Goal: Task Accomplishment & Management: Manage account settings

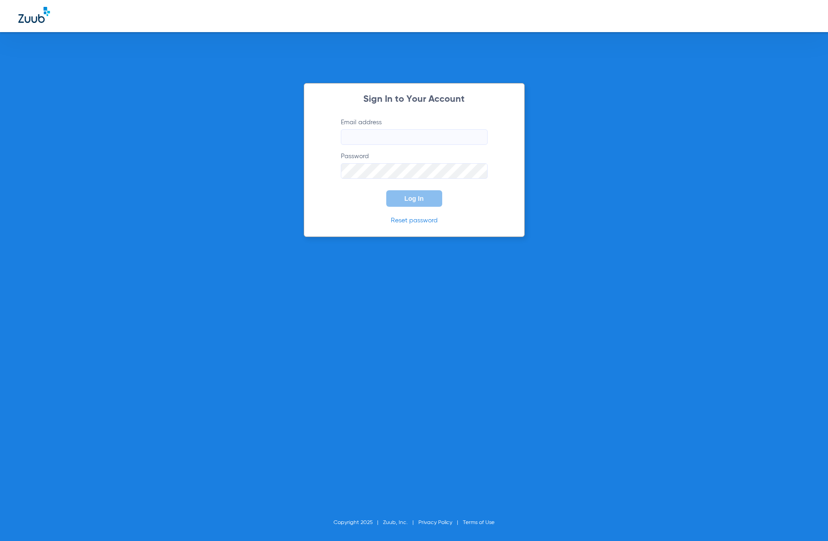
click at [423, 131] on input "Email address" at bounding box center [414, 137] width 147 height 16
click at [0, 541] on com-1password-button at bounding box center [0, 541] width 0 height 0
type input "[EMAIL_ADDRESS][DOMAIN_NAME]"
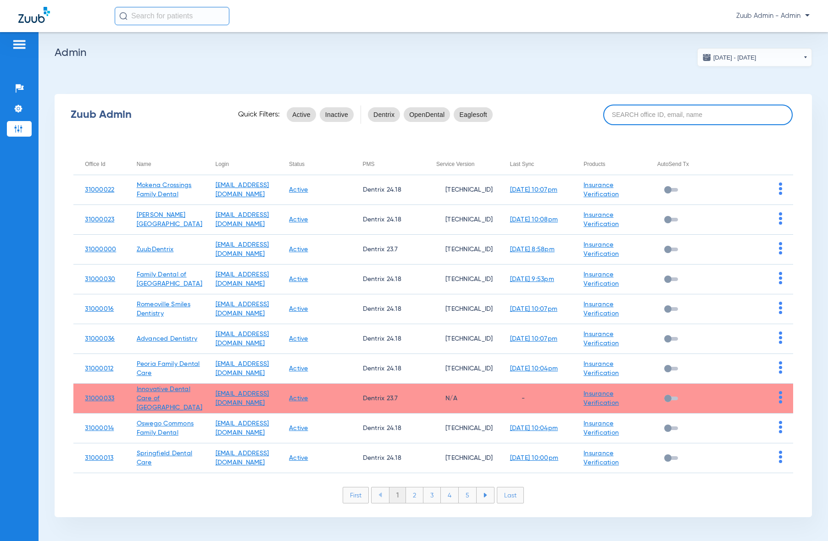
click at [696, 117] on input at bounding box center [697, 115] width 189 height 21
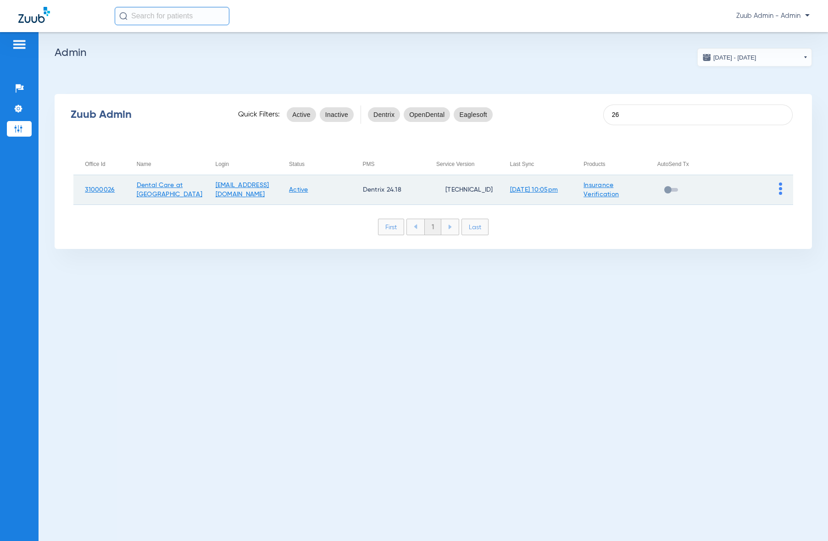
type input "26"
click at [780, 192] on img at bounding box center [780, 189] width 3 height 12
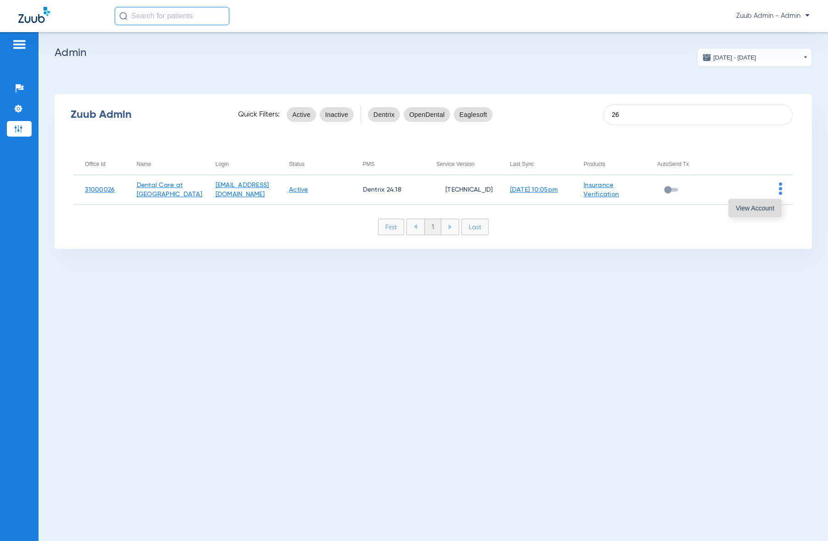
click at [773, 205] on span "View Account" at bounding box center [755, 208] width 39 height 6
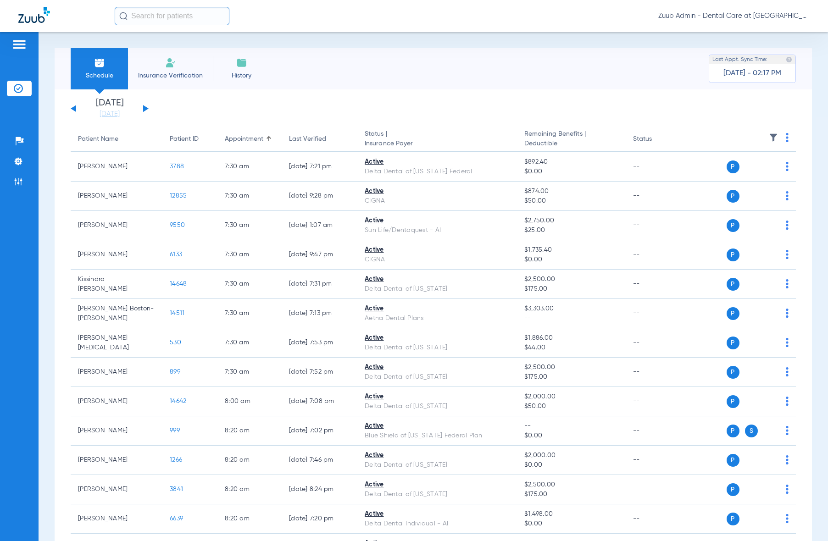
click at [171, 68] on li "Insurance Verification" at bounding box center [170, 68] width 85 height 41
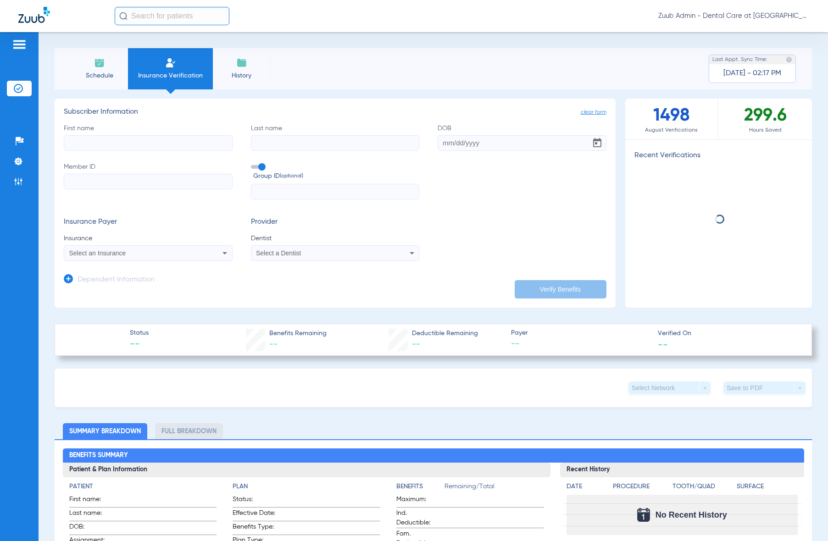
click at [295, 254] on span "Select a Dentist" at bounding box center [278, 253] width 45 height 7
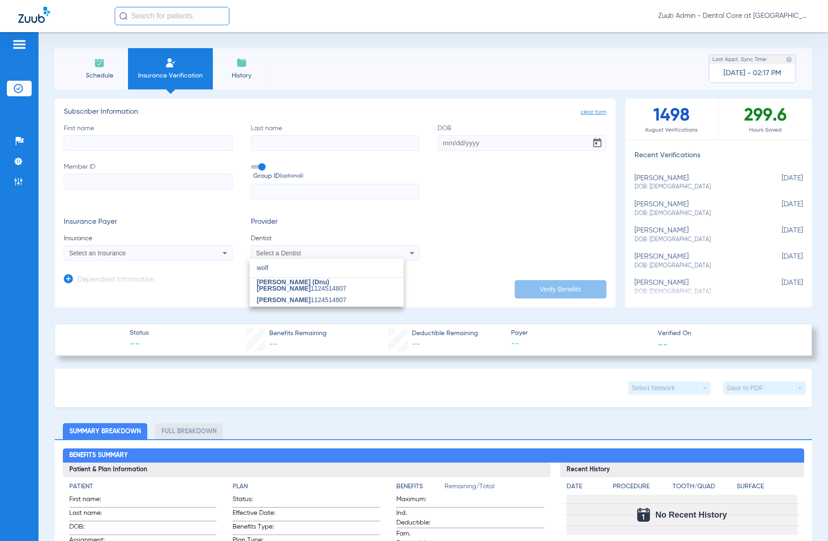
type input "wolf"
click at [338, 92] on div at bounding box center [414, 270] width 828 height 541
click at [82, 75] on span "Schedule" at bounding box center [100, 75] width 44 height 9
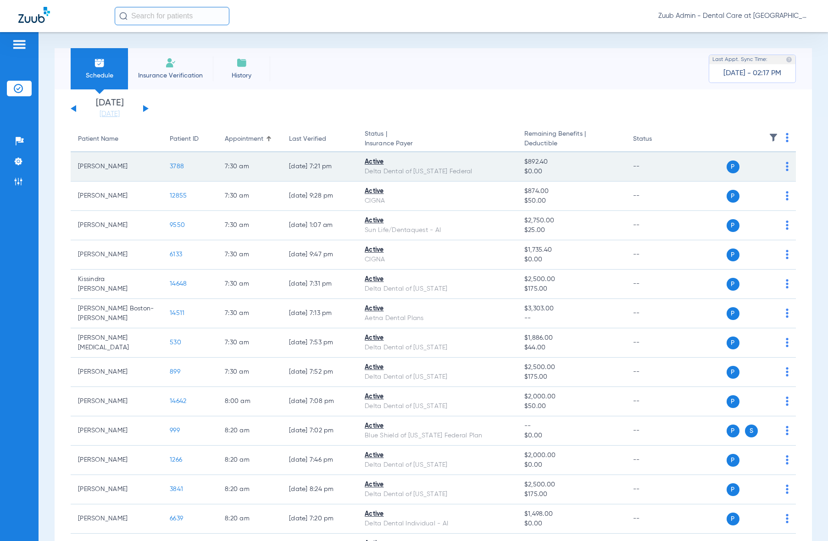
click at [786, 169] on img at bounding box center [787, 166] width 3 height 9
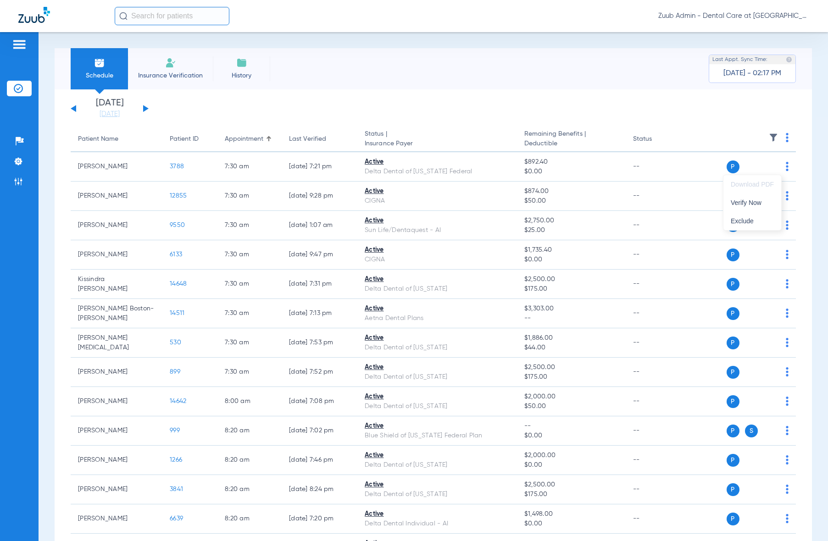
click at [680, 91] on div at bounding box center [414, 270] width 828 height 541
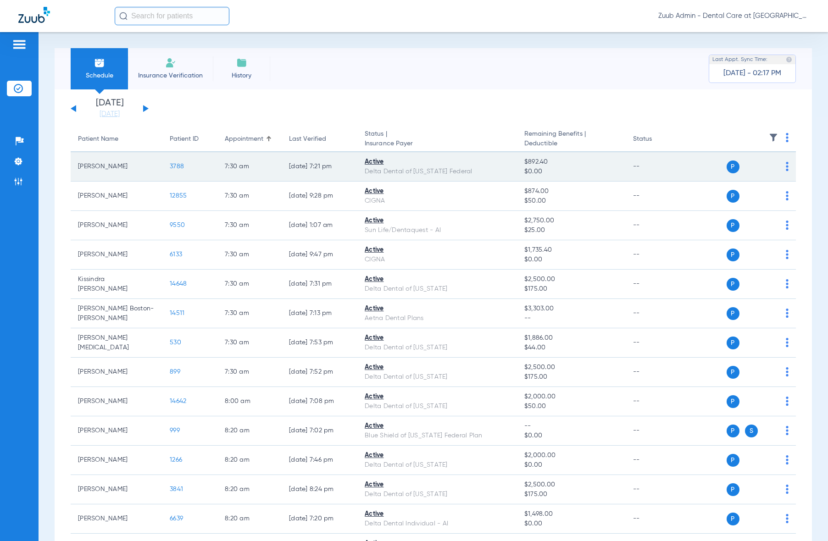
click at [176, 167] on span "3788" at bounding box center [177, 166] width 14 height 6
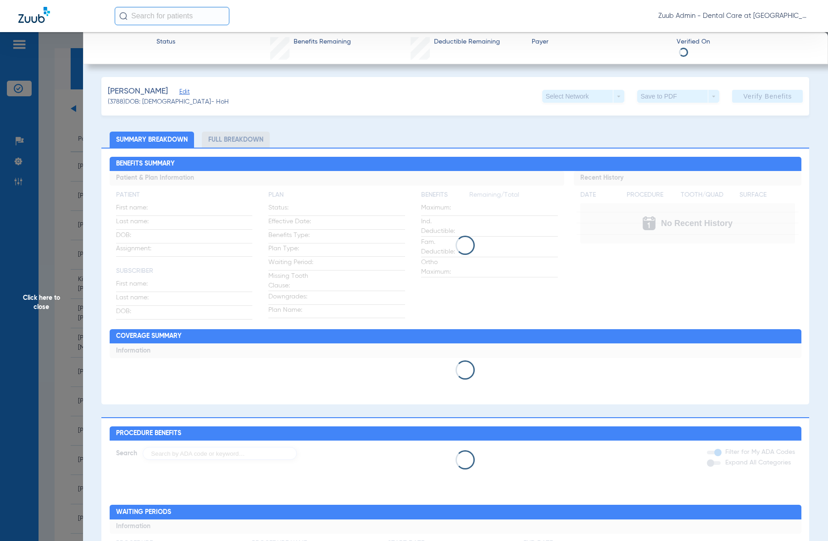
click at [179, 91] on span "Edit" at bounding box center [183, 93] width 8 height 9
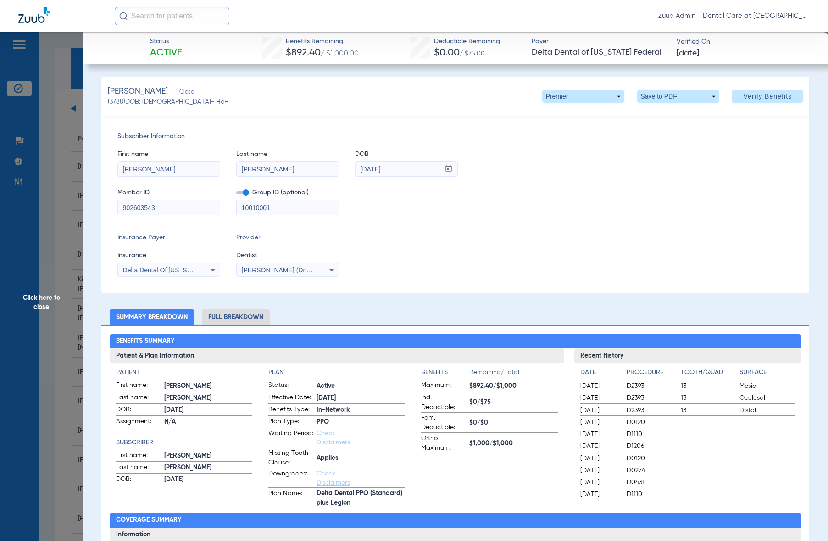
click at [289, 269] on span "[PERSON_NAME] (Dnu)[PERSON_NAME] 1124514807" at bounding box center [322, 270] width 161 height 7
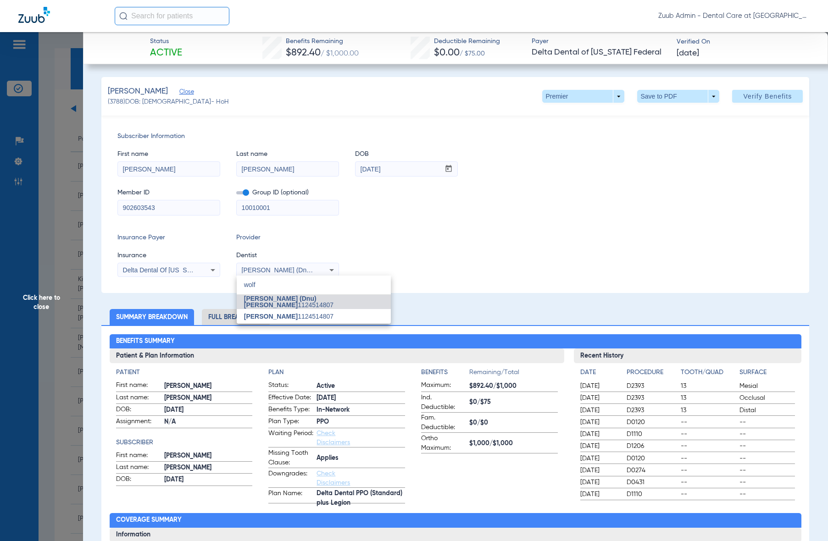
type input "wolf"
click at [50, 224] on div at bounding box center [414, 270] width 828 height 541
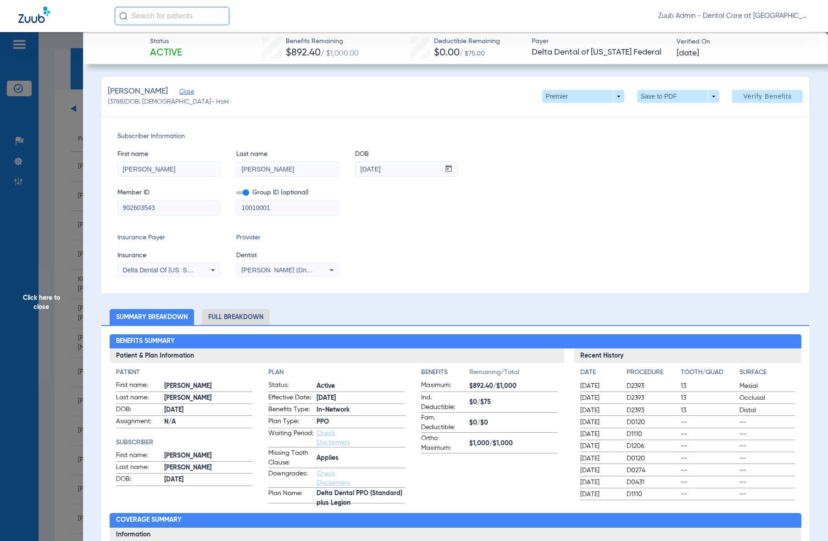
click at [26, 164] on span "Click here to close" at bounding box center [41, 302] width 83 height 541
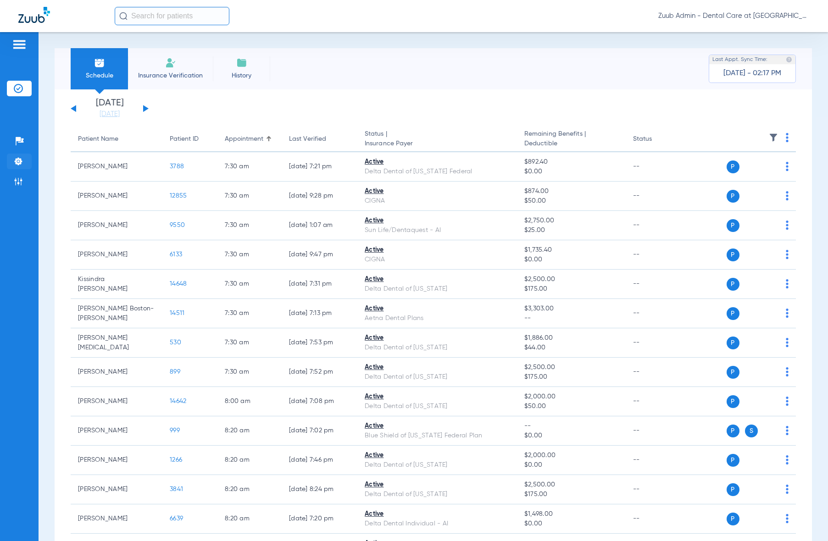
click at [18, 161] on img at bounding box center [18, 161] width 9 height 9
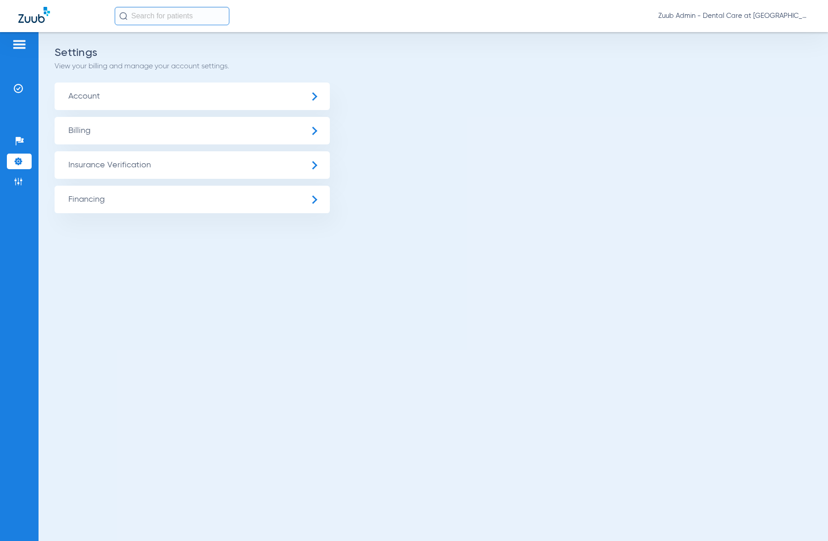
click at [96, 161] on span "Insurance Verification" at bounding box center [192, 165] width 275 height 28
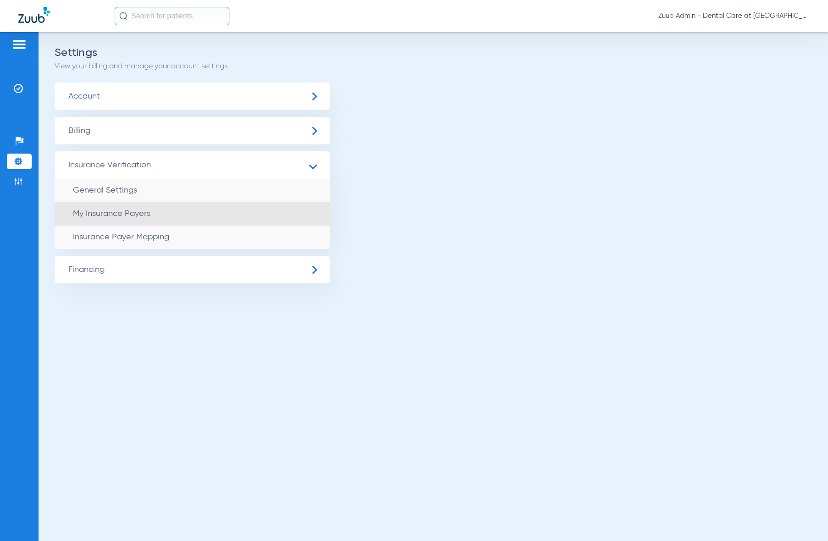
click at [132, 212] on span "My Insurance Payers" at bounding box center [112, 214] width 78 height 8
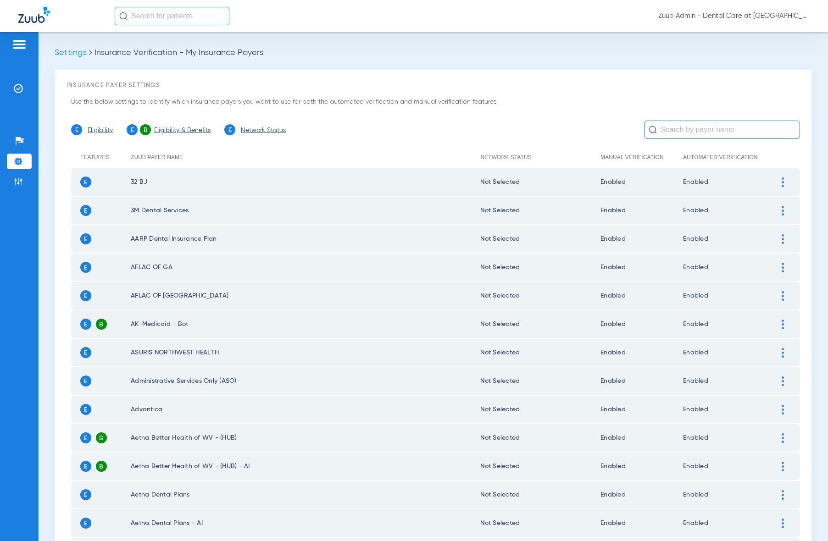
click at [662, 129] on input "text" at bounding box center [722, 130] width 156 height 18
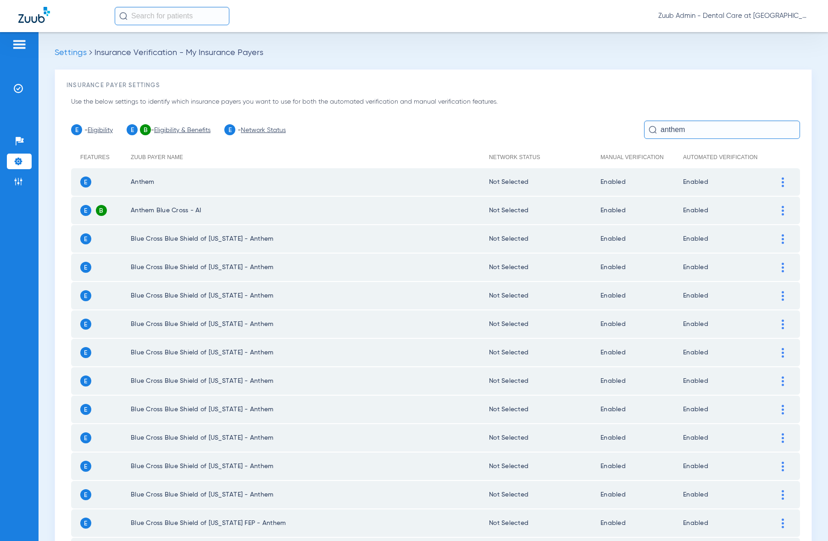
type input "anthem"
click at [782, 184] on img at bounding box center [783, 183] width 2 height 10
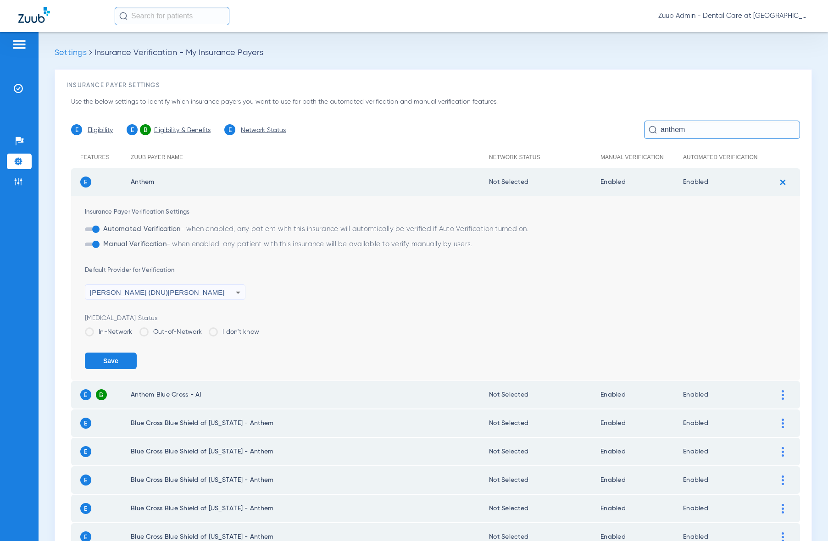
click at [181, 291] on div "[PERSON_NAME] (DNU)[PERSON_NAME]" at bounding box center [163, 293] width 146 height 16
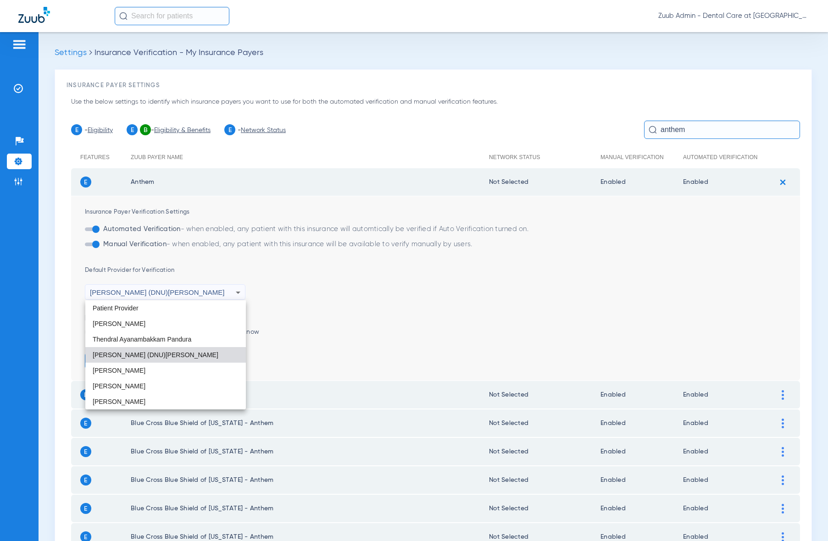
click at [437, 311] on div at bounding box center [414, 270] width 828 height 541
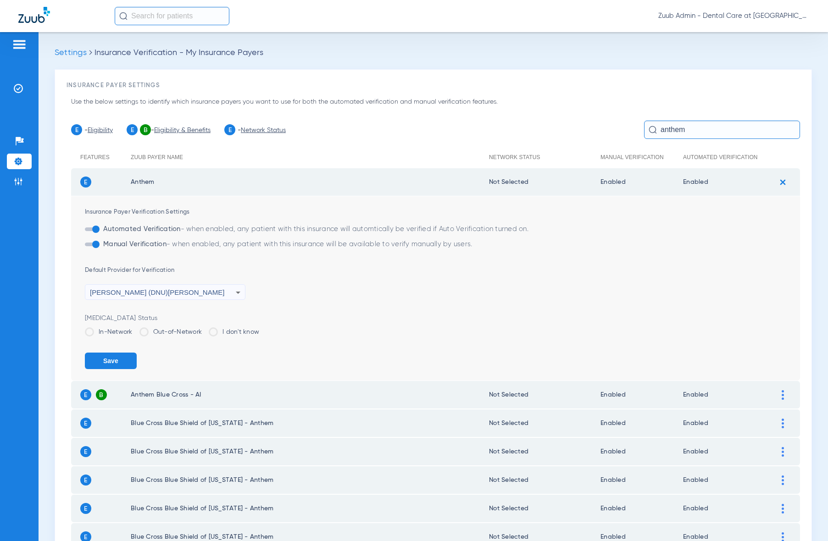
click at [223, 292] on div "[PERSON_NAME] (DNU)[PERSON_NAME]" at bounding box center [163, 293] width 146 height 16
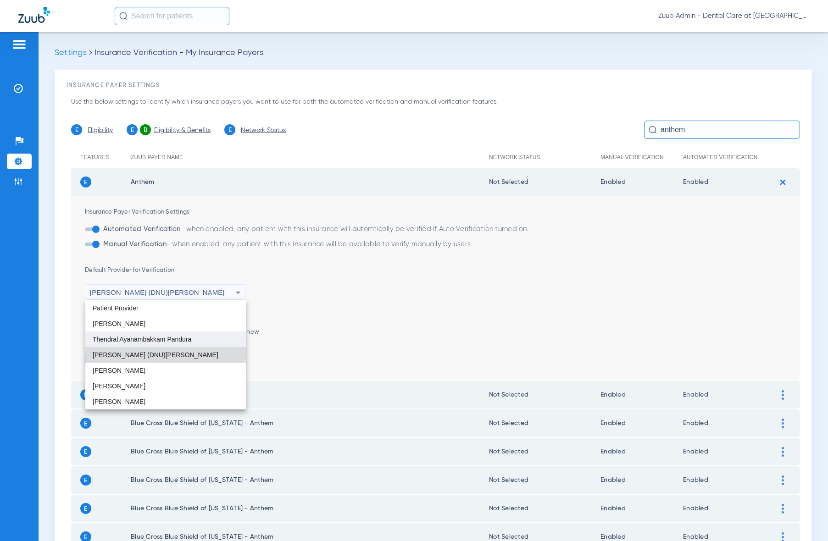
click at [176, 343] on mat-option "Thendral Ayanambakkam Pandura" at bounding box center [165, 340] width 161 height 16
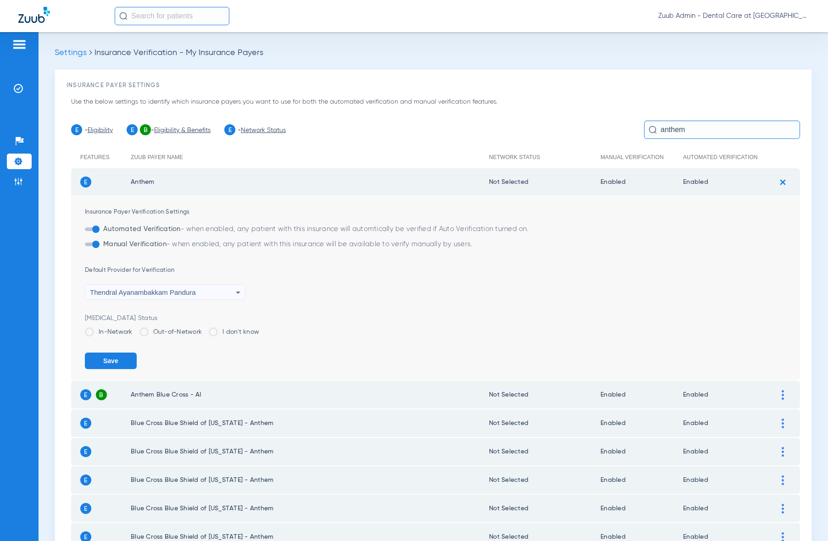
click at [192, 297] on div "Thendral Ayanambakkam Pandura" at bounding box center [163, 293] width 146 height 16
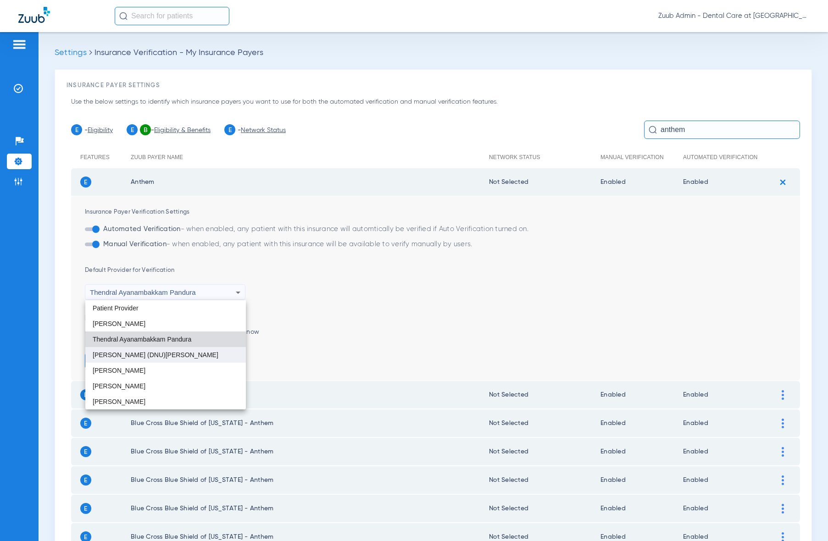
click at [174, 355] on mat-option "[PERSON_NAME] (DNU)[PERSON_NAME]" at bounding box center [165, 355] width 161 height 16
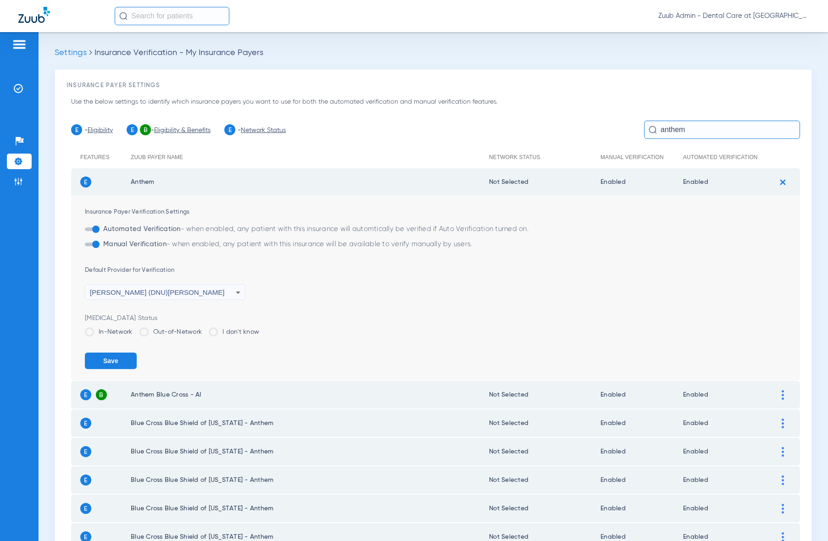
click at [229, 292] on div "[PERSON_NAME] (DNU)[PERSON_NAME]" at bounding box center [163, 293] width 146 height 16
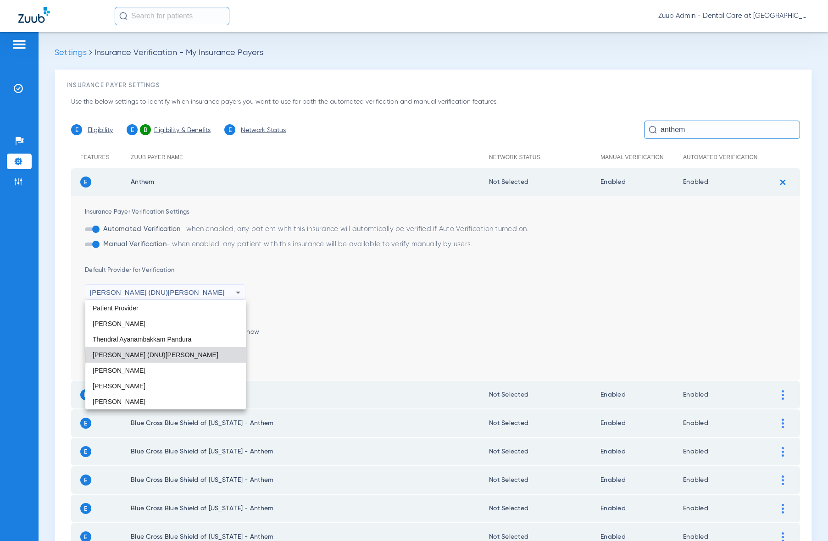
click at [333, 288] on div at bounding box center [414, 270] width 828 height 541
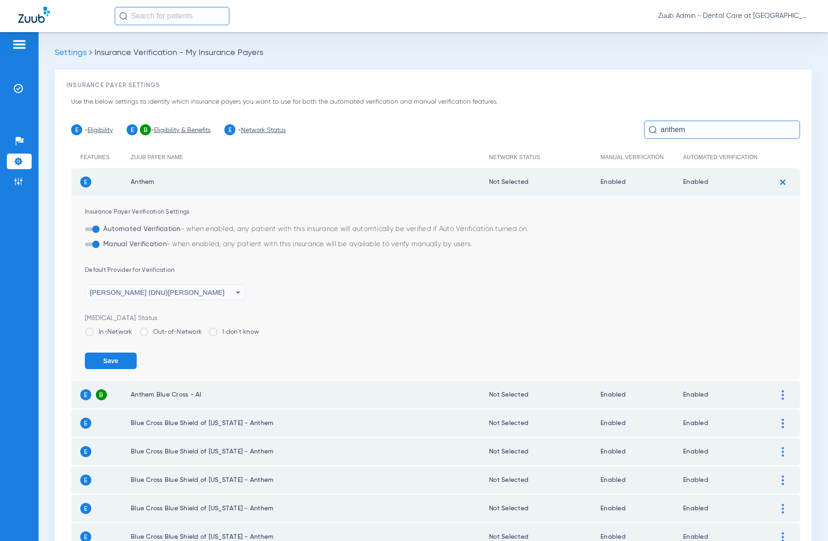
click at [20, 160] on img at bounding box center [18, 161] width 9 height 9
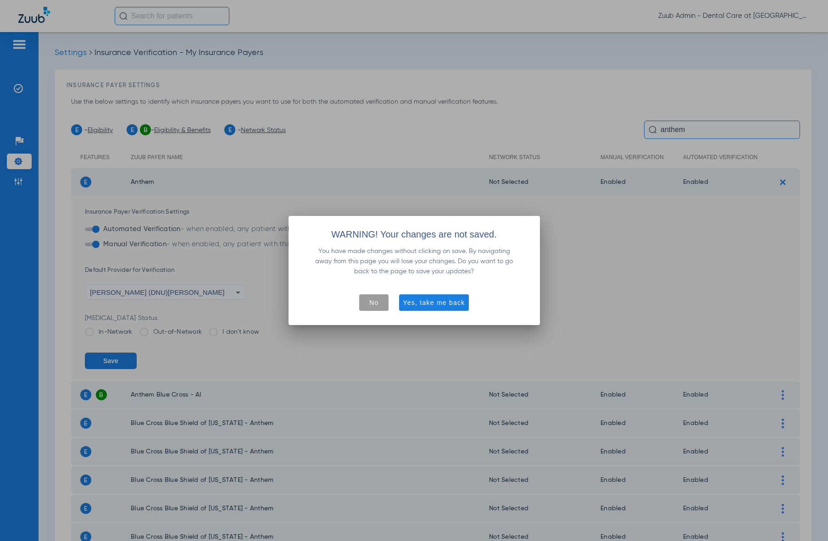
click at [373, 305] on span "No" at bounding box center [373, 302] width 9 height 9
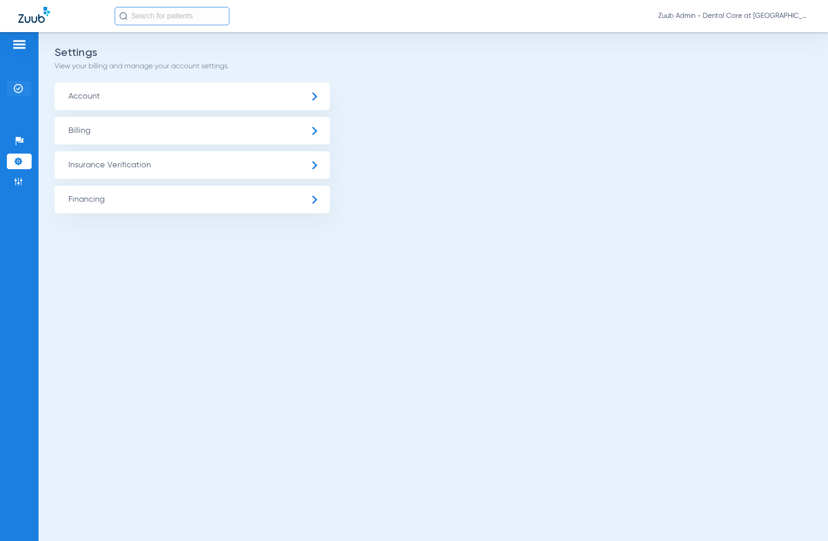
click at [13, 84] on li "Insurance Verification" at bounding box center [19, 89] width 25 height 16
